Goal: Transaction & Acquisition: Download file/media

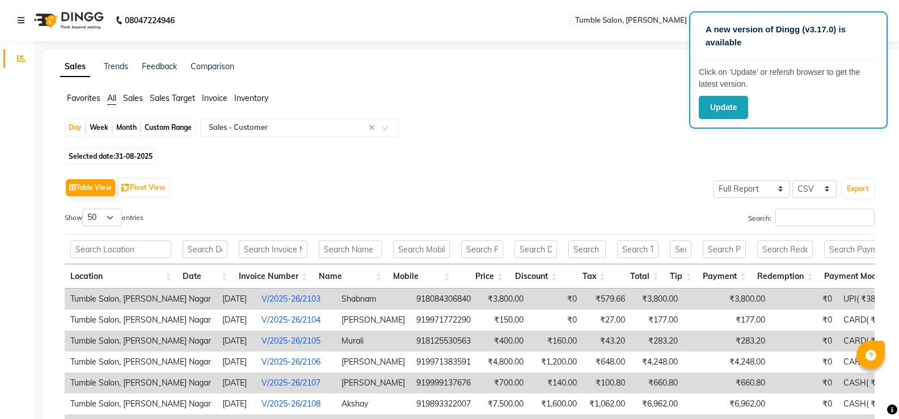
select select "full_report"
select select "csv"
select select "50"
click at [138, 155] on span "31-08-2025" at bounding box center [133, 156] width 37 height 9
select select "8"
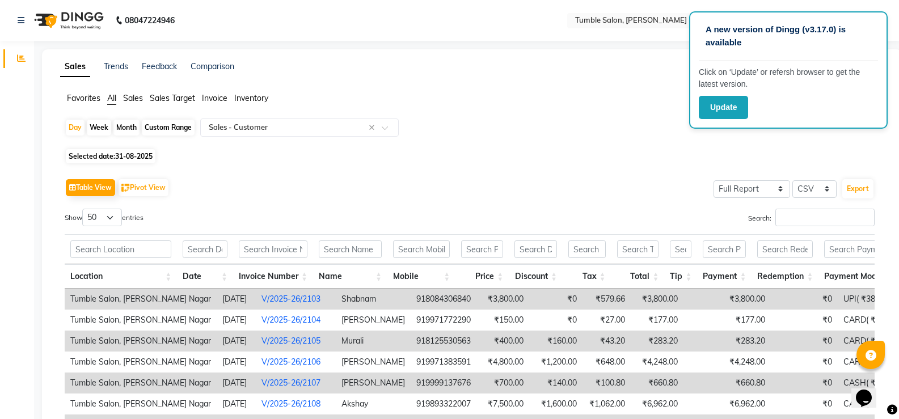
select select "2025"
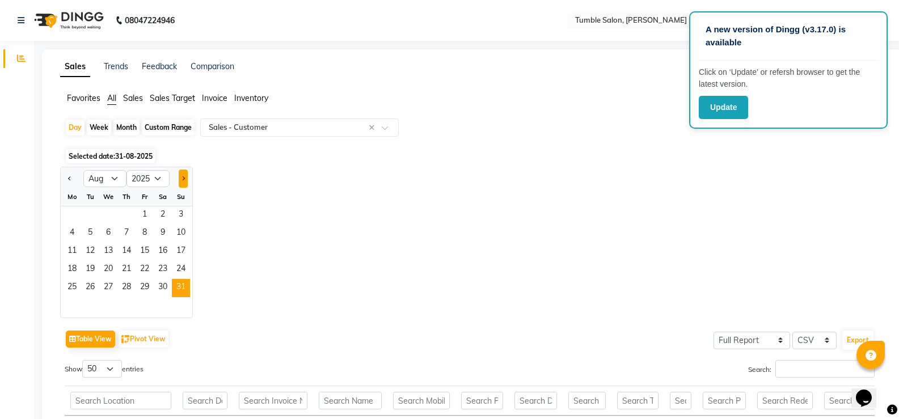
click at [183, 180] on span "Next month" at bounding box center [183, 178] width 4 height 4
select select "9"
click at [74, 215] on span "1" at bounding box center [72, 215] width 18 height 18
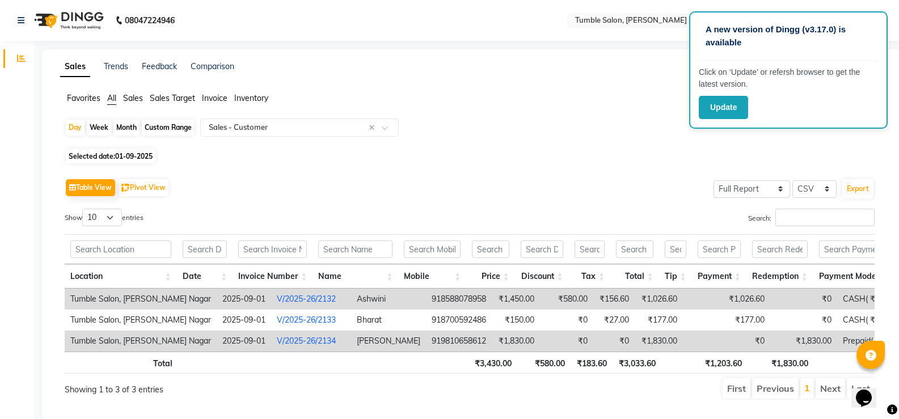
scroll to position [35, 0]
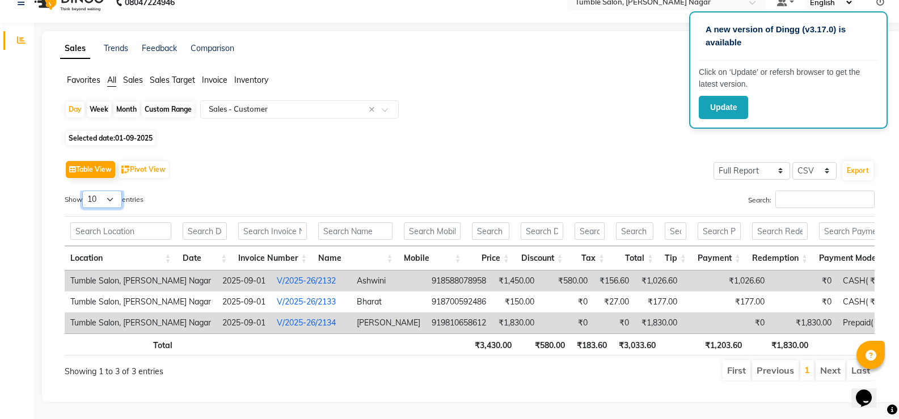
click at [117, 191] on select "10 25 50 100" at bounding box center [102, 200] width 40 height 18
select select "25"
click at [84, 191] on select "10 25 50 100" at bounding box center [102, 200] width 40 height 18
click at [126, 131] on span "Selected date: [DATE]" at bounding box center [111, 138] width 90 height 14
select select "9"
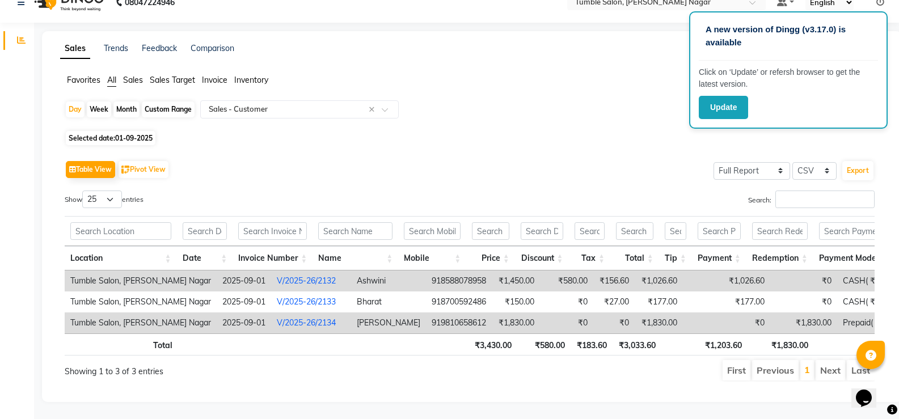
select select "2025"
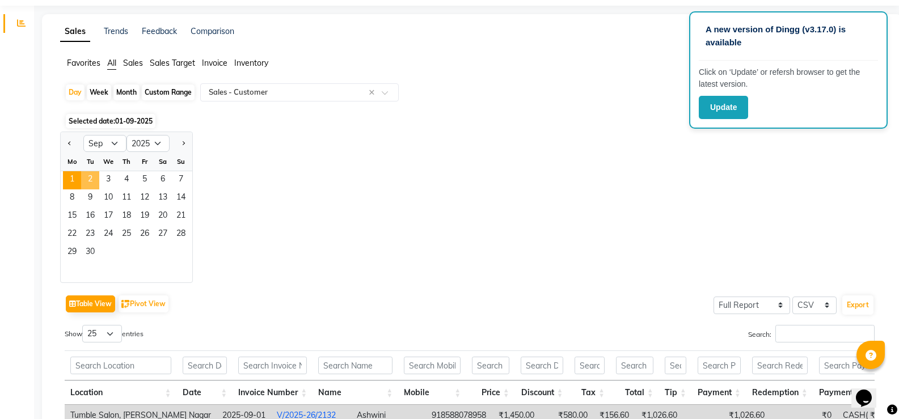
click at [86, 175] on span "2" at bounding box center [90, 180] width 18 height 18
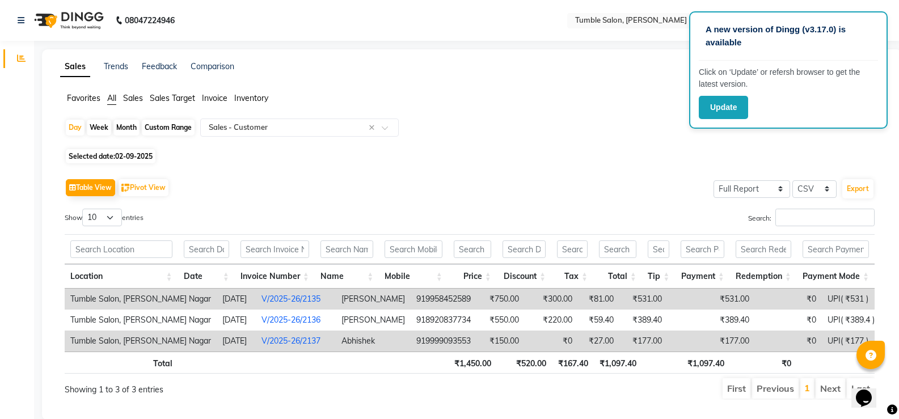
scroll to position [27, 0]
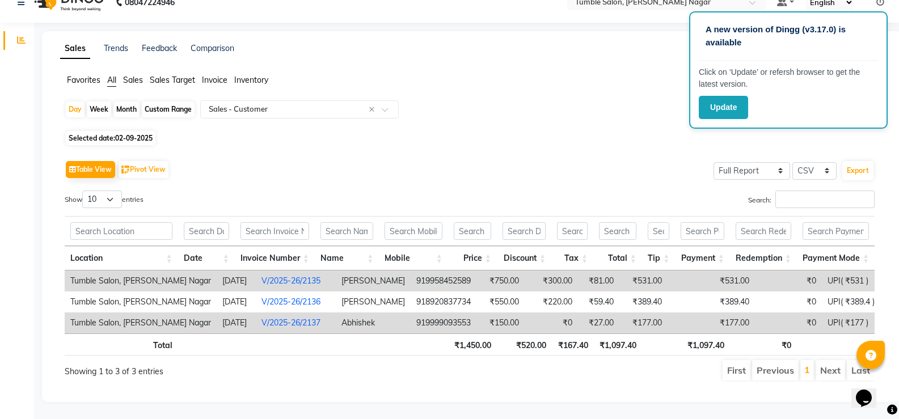
click at [124, 134] on span "02-09-2025" at bounding box center [133, 138] width 37 height 9
select select "9"
select select "2025"
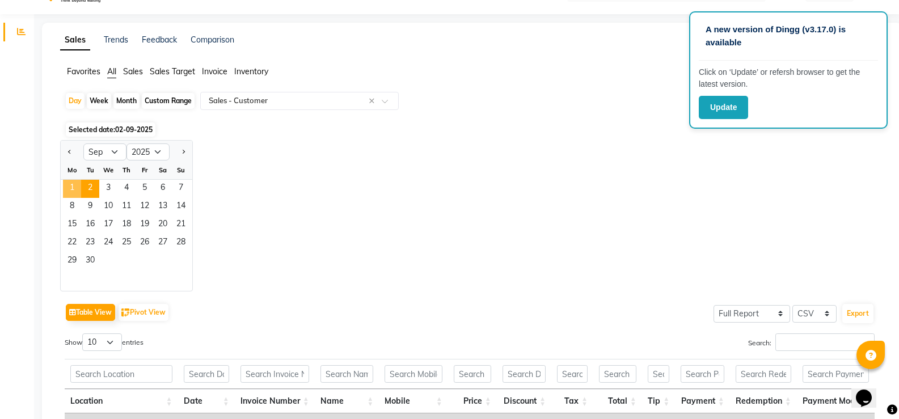
click at [72, 189] on span "1" at bounding box center [72, 189] width 18 height 18
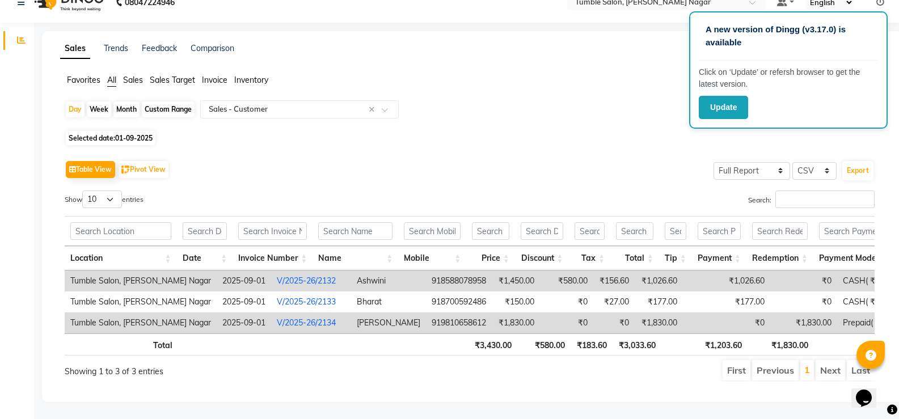
scroll to position [35, 0]
click at [856, 161] on button "Export" at bounding box center [857, 170] width 31 height 19
